Goal: Book appointment/travel/reservation

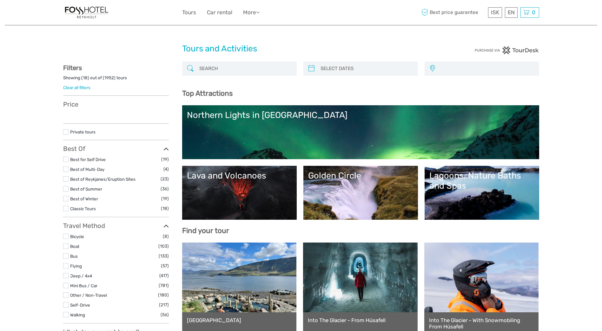
select select
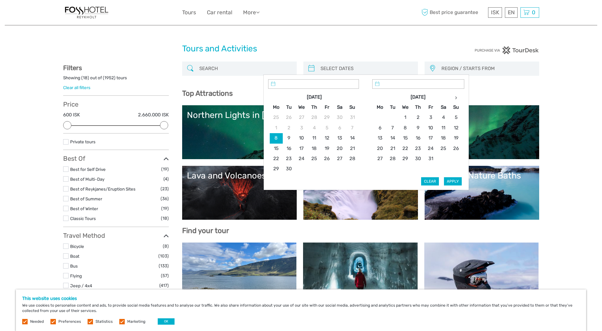
type input "[DATE]"
click at [356, 63] on input "search" at bounding box center [366, 68] width 97 height 11
click at [456, 96] on icon at bounding box center [456, 97] width 2 height 3
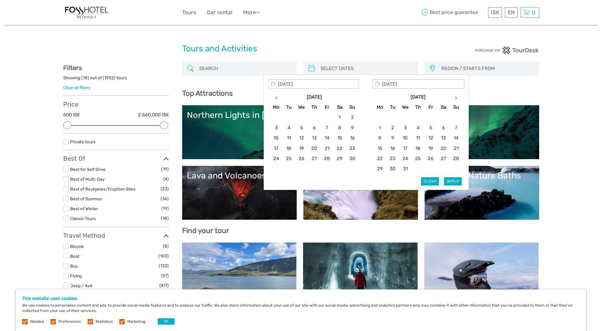
click at [456, 96] on icon at bounding box center [456, 97] width 2 height 3
type input "[DATE]"
click at [454, 178] on button "Apply" at bounding box center [453, 181] width 18 height 8
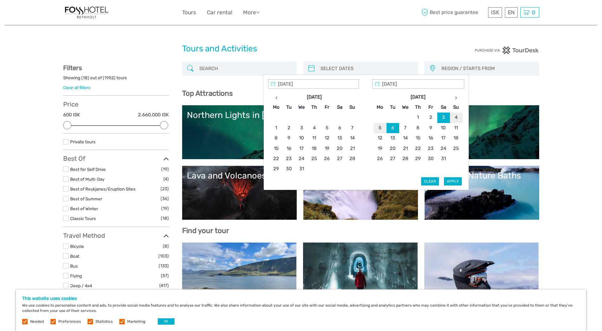
type input "[DATE] - [DATE]"
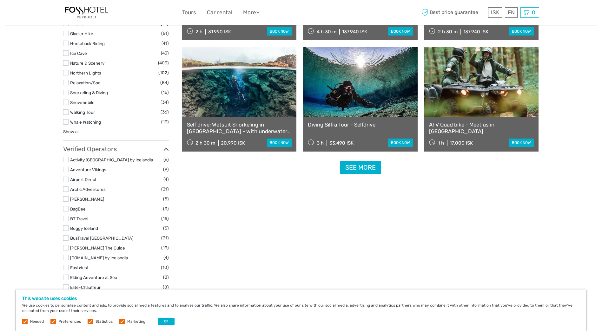
scroll to position [613, 0]
click at [366, 172] on link "See more" at bounding box center [360, 167] width 41 height 13
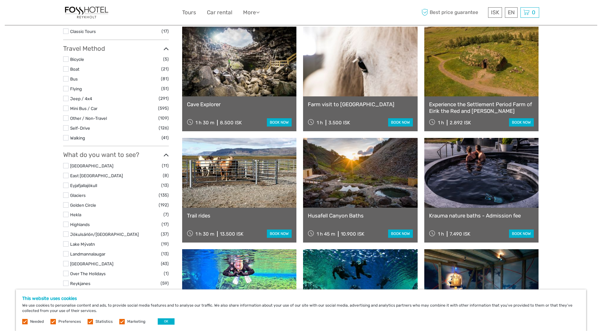
scroll to position [188, 0]
click at [273, 169] on link at bounding box center [239, 173] width 115 height 70
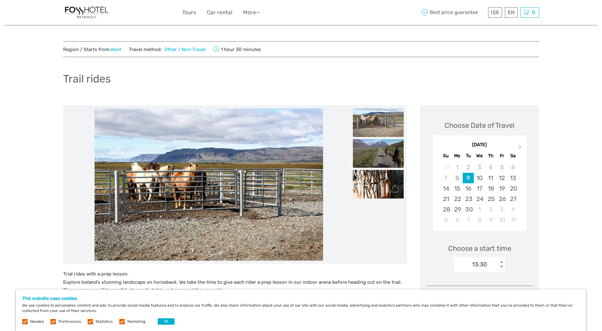
click at [520, 148] on span "Next Month" at bounding box center [520, 148] width 0 height 9
click at [448, 176] on div "7" at bounding box center [445, 178] width 11 height 10
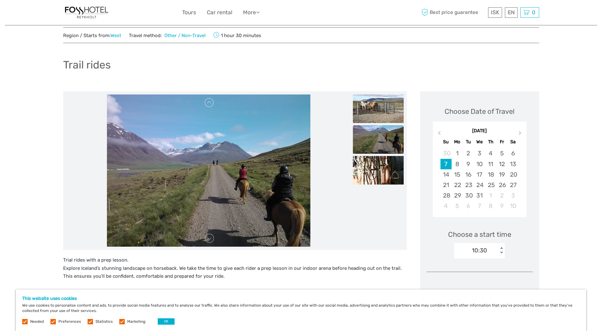
scroll to position [14, 0]
click at [501, 248] on div "< >" at bounding box center [501, 250] width 5 height 7
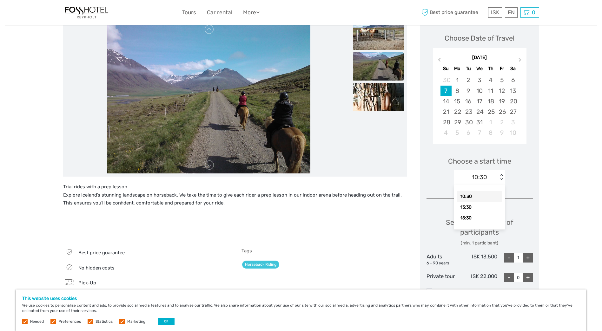
scroll to position [88, 0]
click at [479, 208] on div "13:30" at bounding box center [479, 206] width 44 height 11
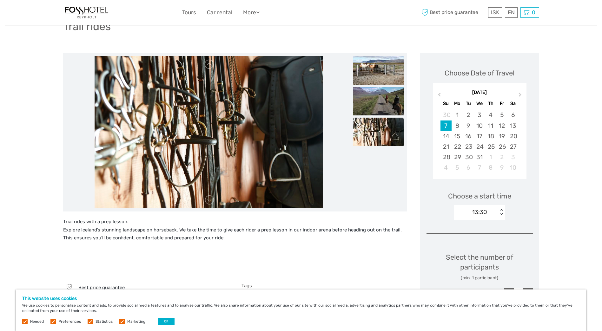
scroll to position [51, 0]
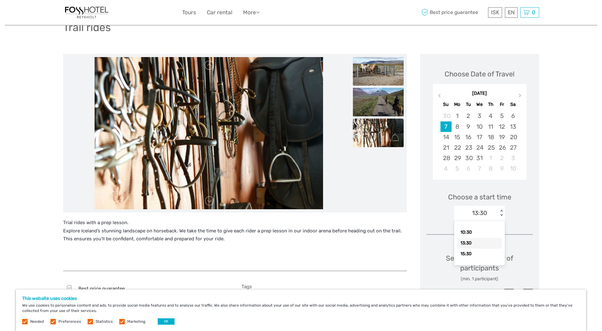
click at [501, 216] on div "< >" at bounding box center [501, 213] width 5 height 7
click at [440, 194] on div "Choose a start time 13:30 < >" at bounding box center [479, 204] width 106 height 41
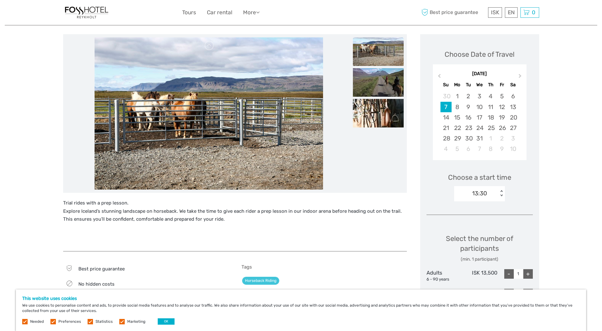
scroll to position [71, 0]
click at [504, 197] on div "< >" at bounding box center [501, 194] width 5 height 7
click at [479, 214] on div "10:30" at bounding box center [479, 213] width 44 height 11
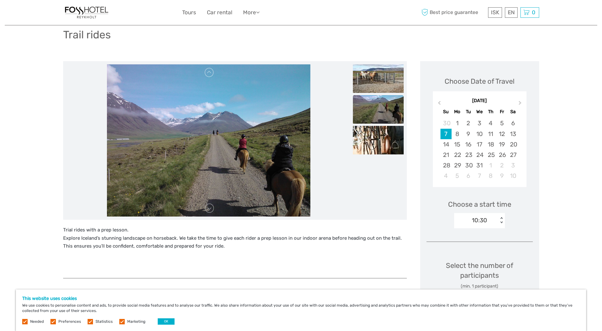
scroll to position [44, 0]
